Goal: Navigation & Orientation: Find specific page/section

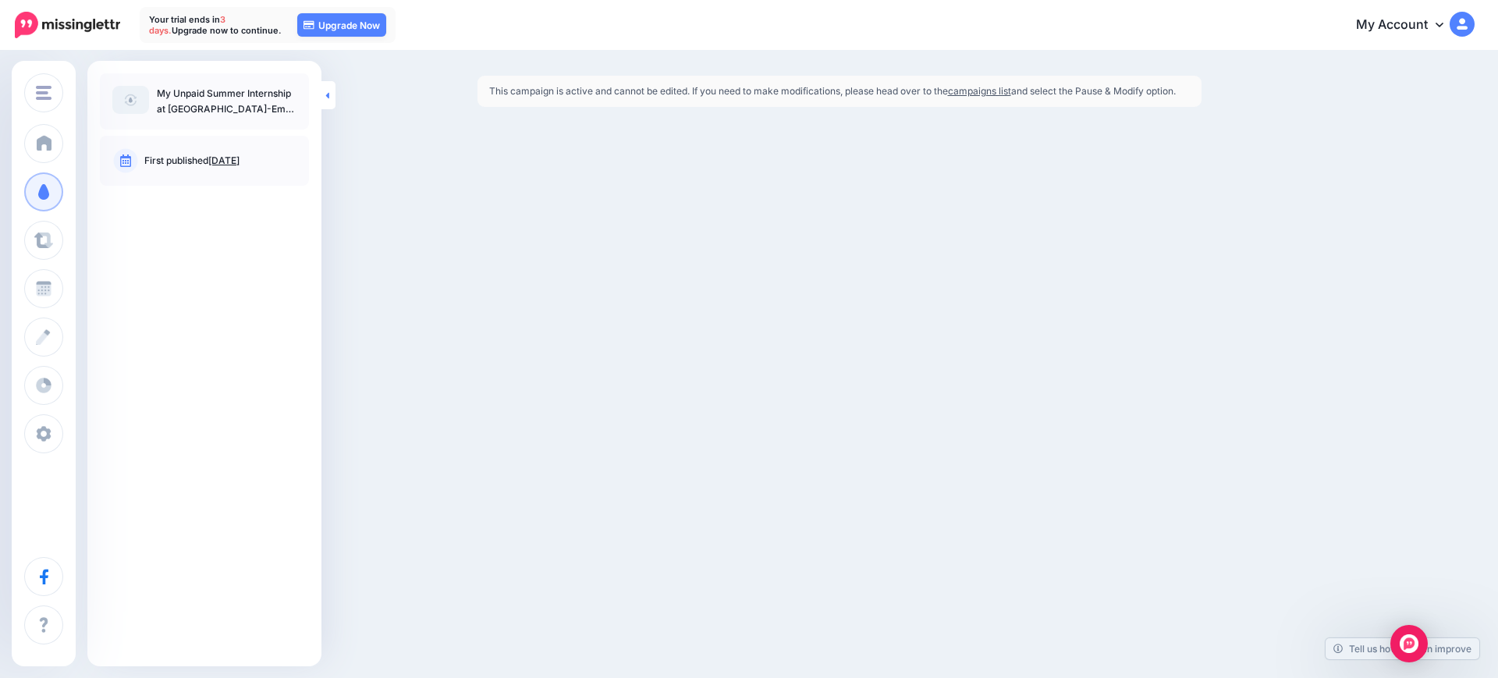
click at [326, 90] on icon at bounding box center [327, 95] width 4 height 10
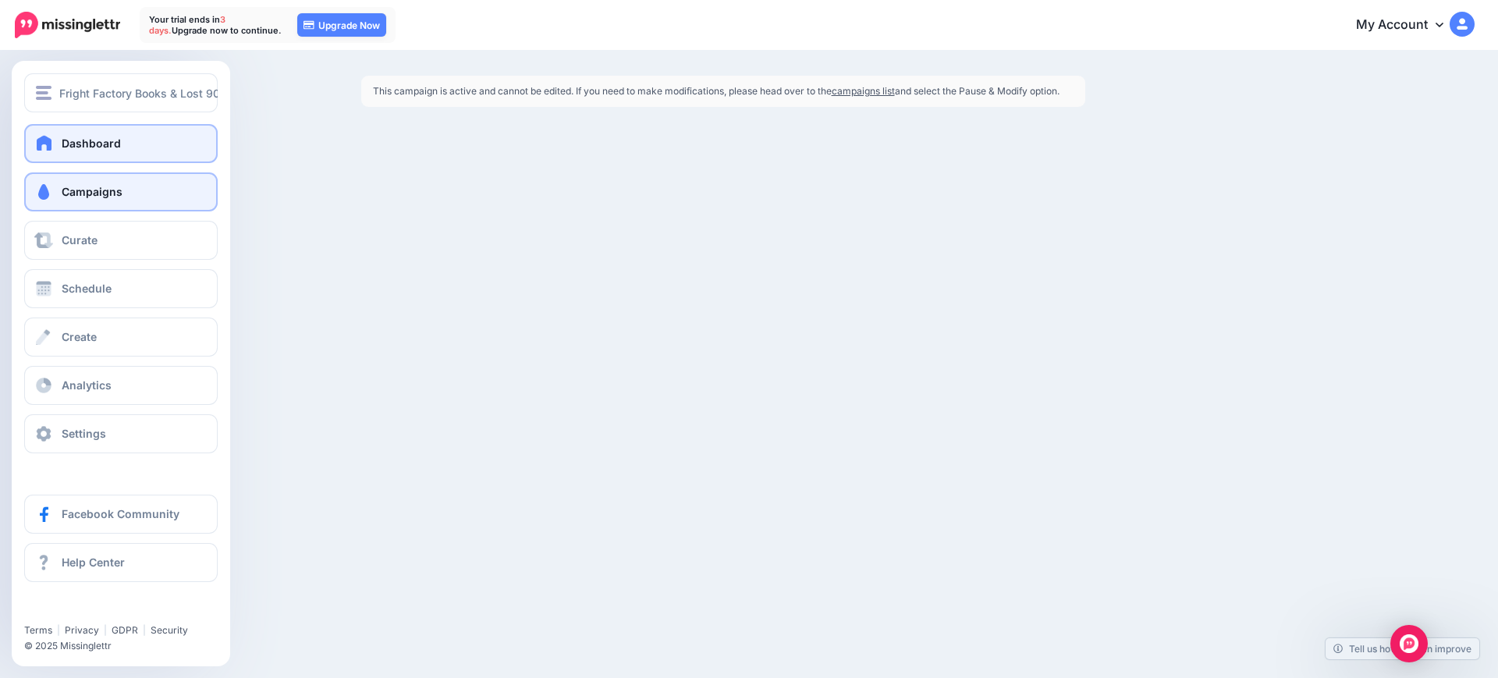
click at [51, 137] on span at bounding box center [44, 143] width 20 height 16
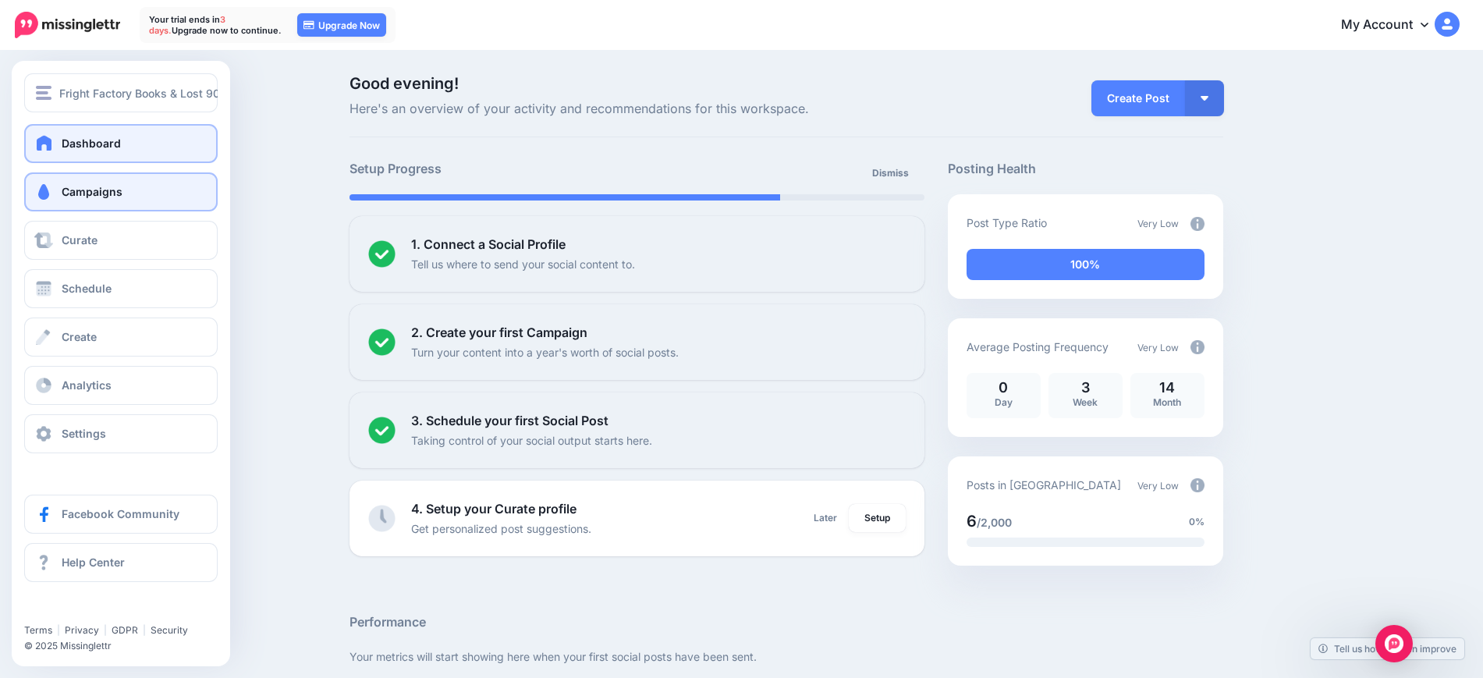
click at [90, 194] on span "Campaigns" at bounding box center [92, 191] width 61 height 13
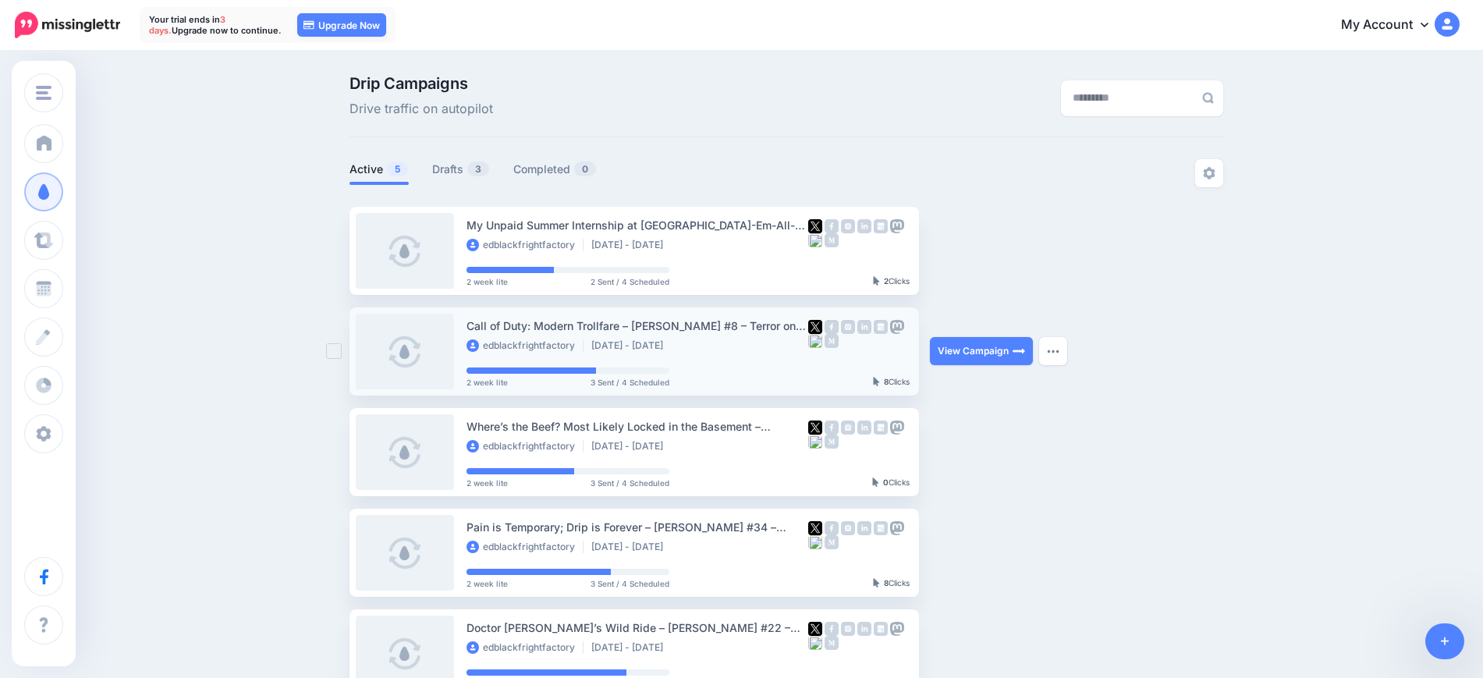
scroll to position [97, 0]
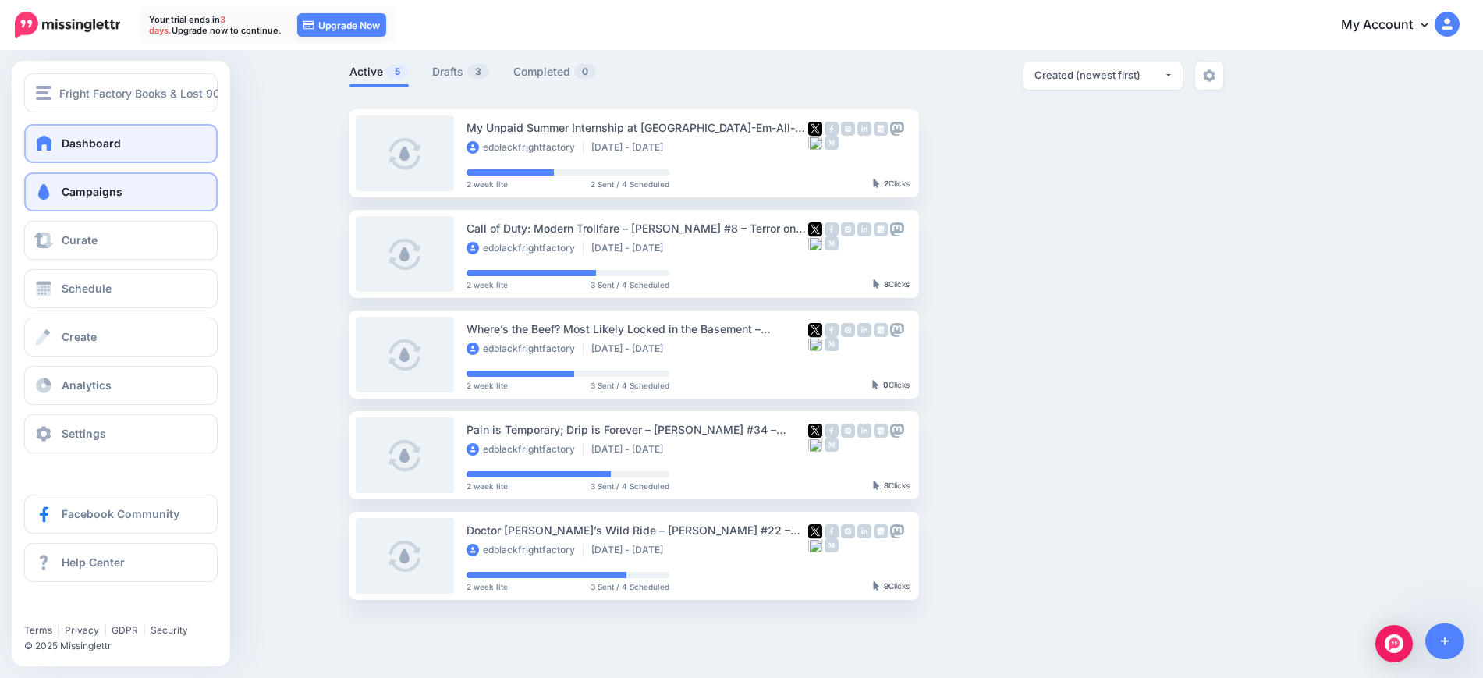
click at [46, 154] on link "Dashboard" at bounding box center [120, 143] width 193 height 39
